Goal: Information Seeking & Learning: Learn about a topic

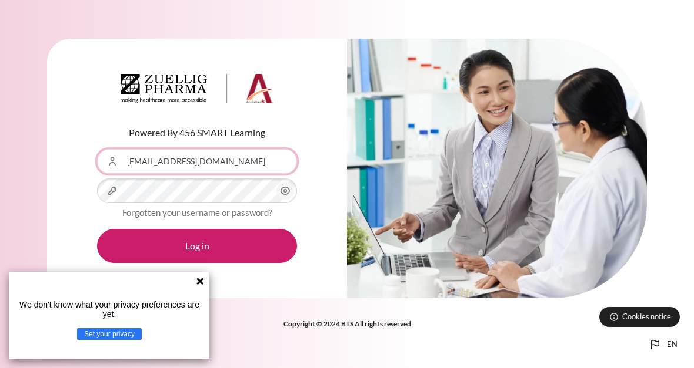
click at [185, 174] on input "sttseng@zuelligpharma.com" at bounding box center [197, 161] width 200 height 25
click at [150, 173] on input "sttseng@zuelligpharma.com" at bounding box center [197, 161] width 200 height 25
type input "[EMAIL_ADDRESS][DOMAIN_NAME]"
click at [187, 252] on button "Log in" at bounding box center [197, 246] width 200 height 34
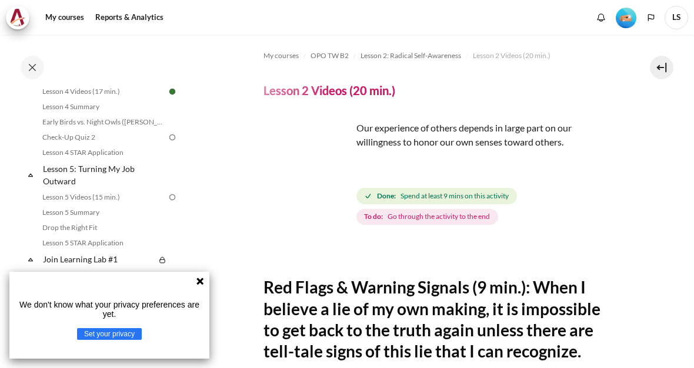
scroll to position [455, 0]
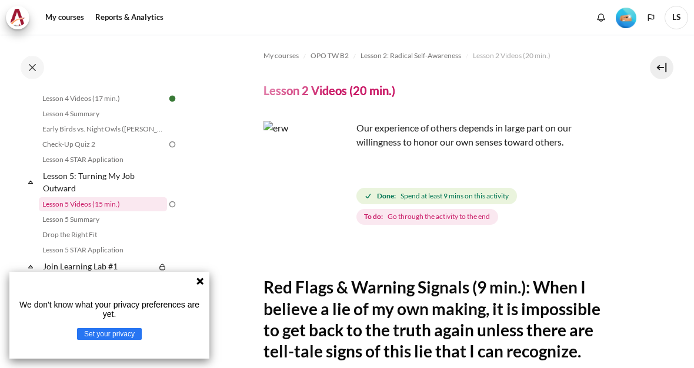
click at [77, 212] on link "Lesson 5 Videos (15 min.)" at bounding box center [103, 204] width 128 height 14
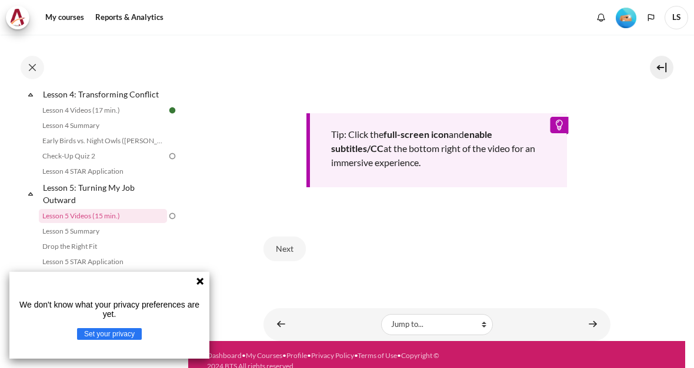
scroll to position [491, 0]
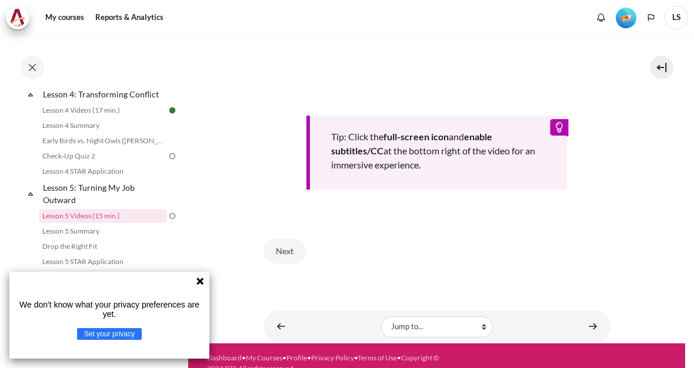
click at [197, 283] on icon at bounding box center [199, 281] width 9 height 9
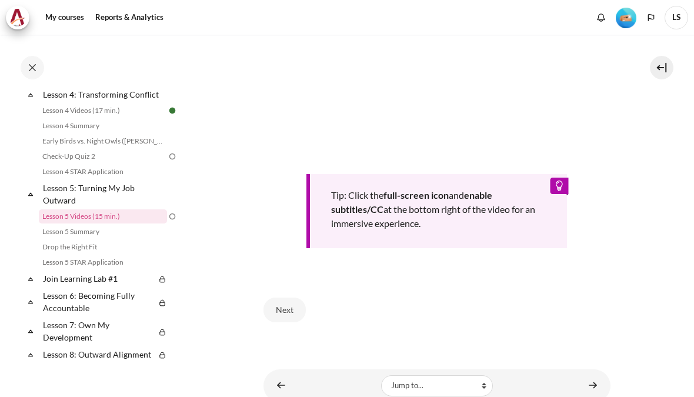
scroll to position [434, 0]
click at [281, 301] on button "Next" at bounding box center [284, 309] width 42 height 25
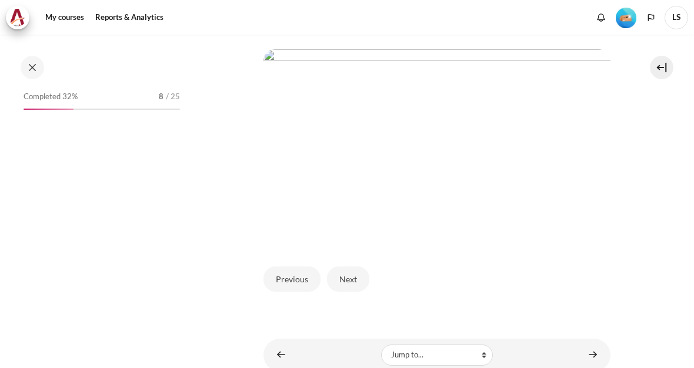
scroll to position [443, 0]
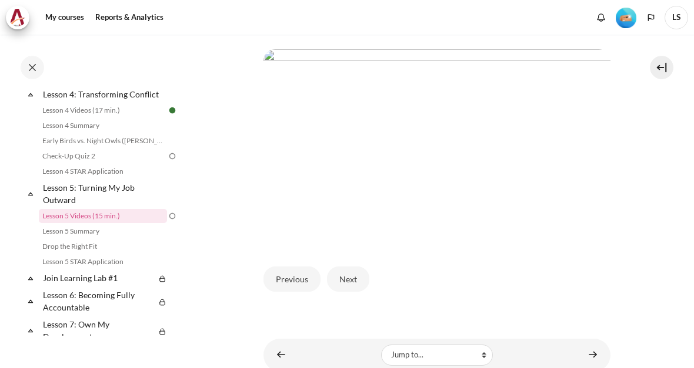
click at [348, 267] on button "Next" at bounding box center [348, 279] width 42 height 25
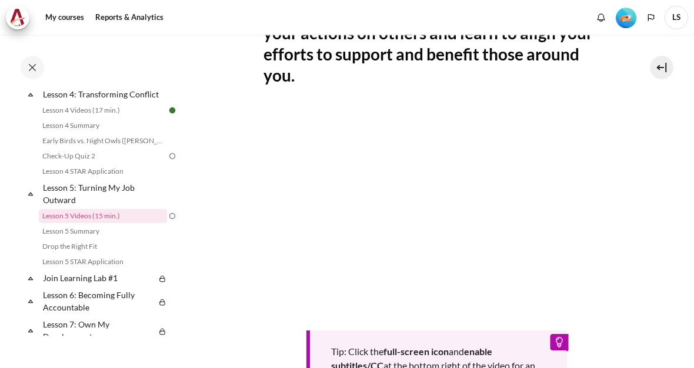
scroll to position [301, 0]
